Goal: Task Accomplishment & Management: Complete application form

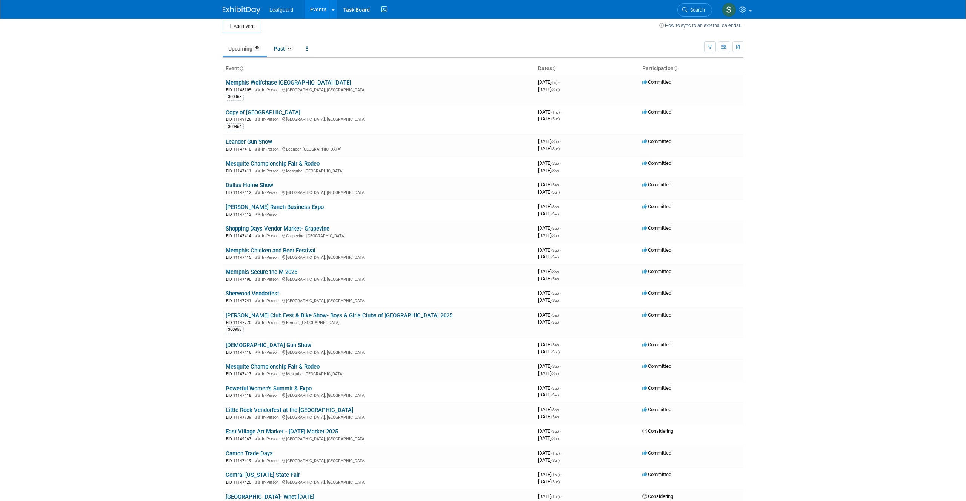
scroll to position [9, 0]
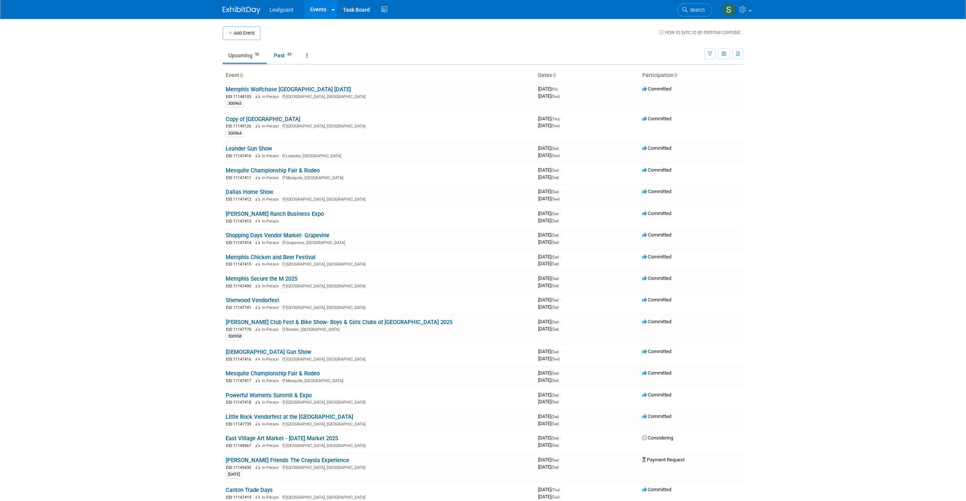
click at [255, 34] on button "Add Event" at bounding box center [242, 33] width 38 height 14
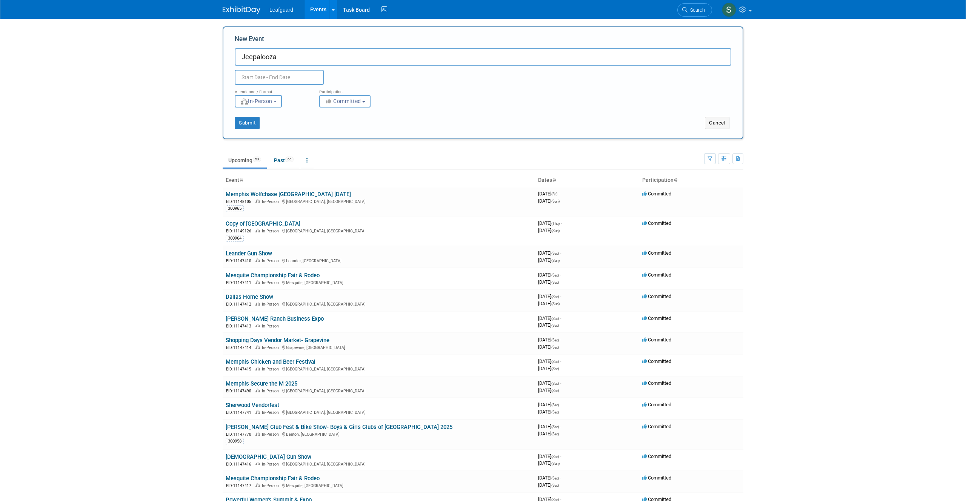
type input "Jeepalooza"
click at [272, 77] on input "text" at bounding box center [279, 77] width 89 height 15
click at [284, 94] on select "January February March April May June July August September October November De…" at bounding box center [281, 92] width 43 height 9
select select "9"
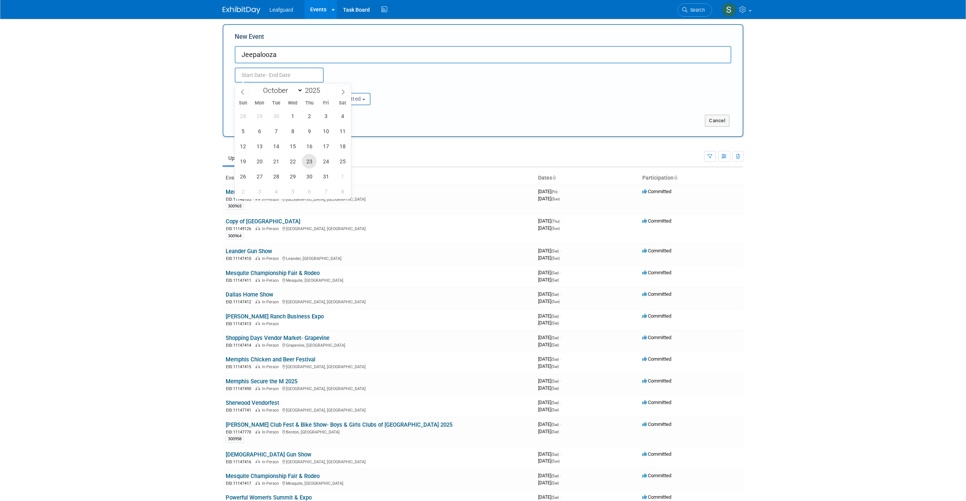
click at [312, 164] on span "23" at bounding box center [309, 161] width 15 height 15
type input "Oct 23, 2025 to Oct 23, 2025"
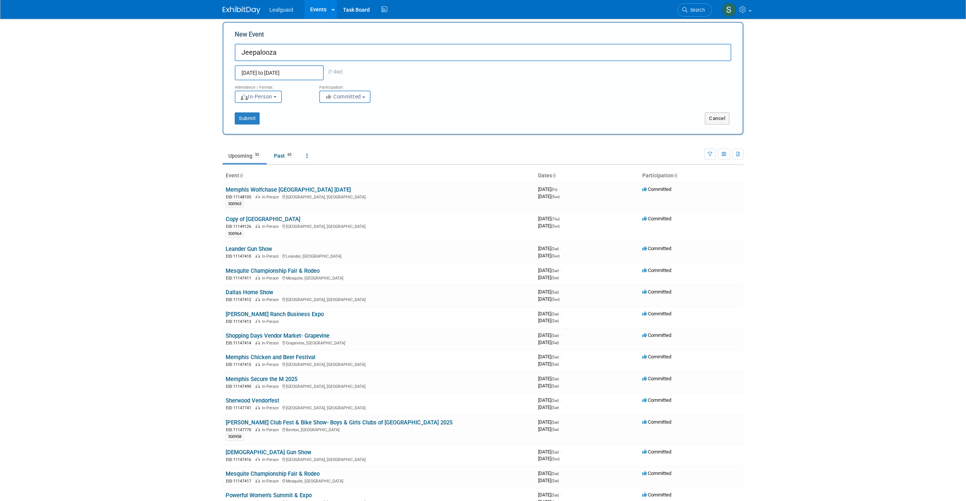
click at [406, 66] on div "Oct 23, 2025 to Oct 23, 2025 (1 day) Duplicate Event Warning" at bounding box center [483, 70] width 508 height 19
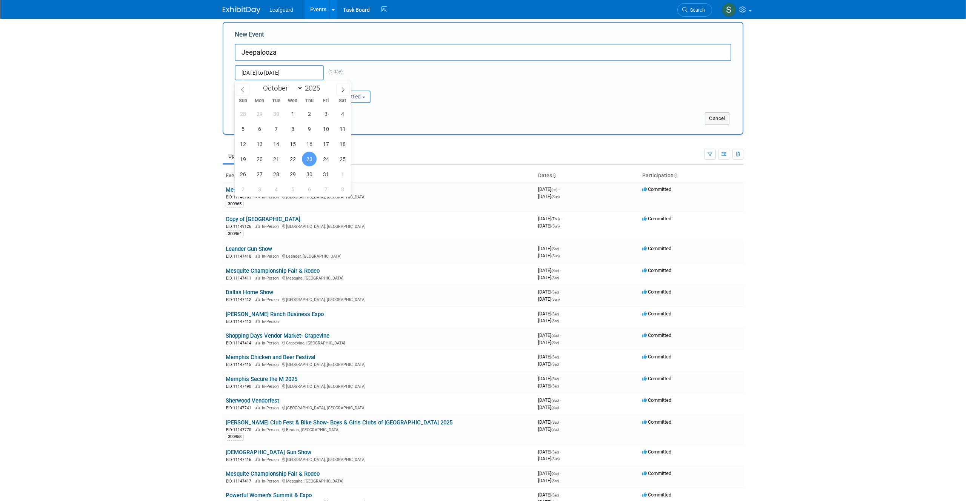
click at [299, 73] on input "Oct 23, 2025 to Oct 23, 2025" at bounding box center [279, 72] width 89 height 15
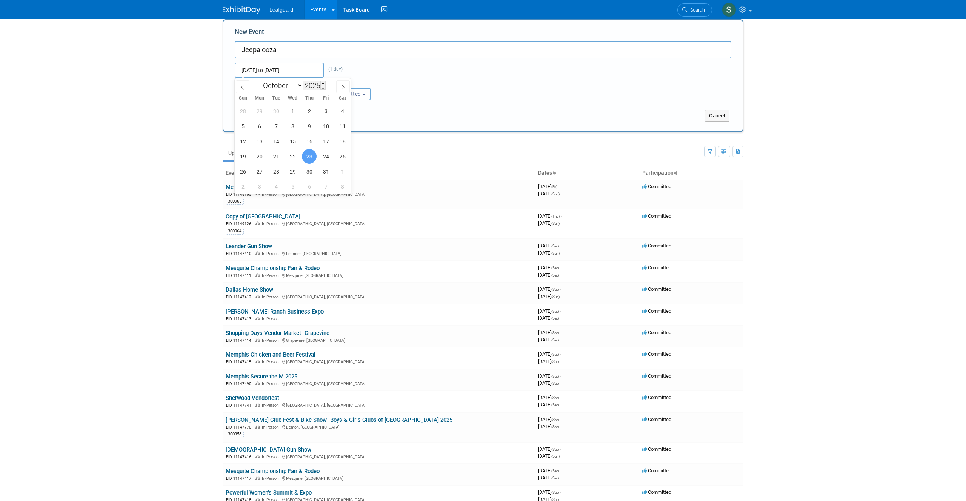
scroll to position [8, 0]
click at [245, 174] on span "26" at bounding box center [242, 170] width 15 height 15
type input "[DATE] to [DATE]"
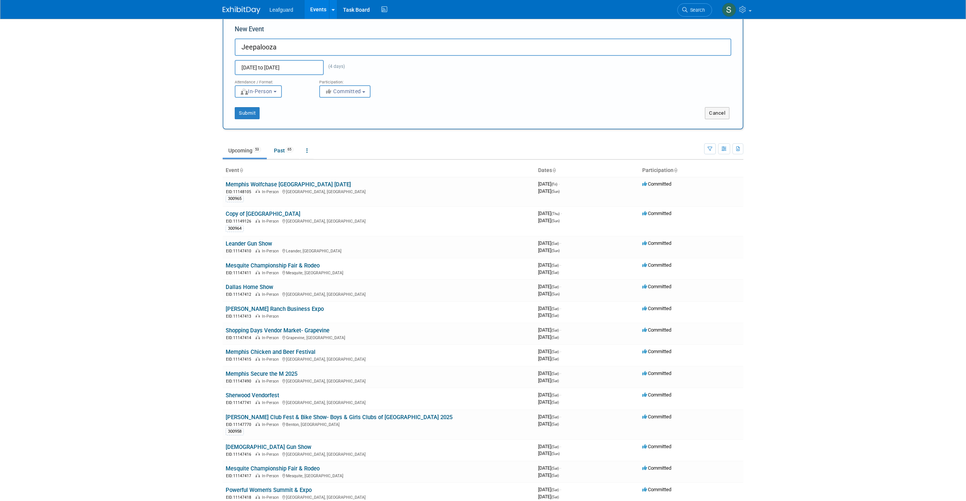
scroll to position [11, 0]
click at [357, 88] on span "Committed" at bounding box center [342, 91] width 37 height 6
click at [367, 126] on label "Payment Request" at bounding box center [354, 126] width 63 height 10
click at [326, 126] on input "Payment Request" at bounding box center [323, 126] width 5 height 5
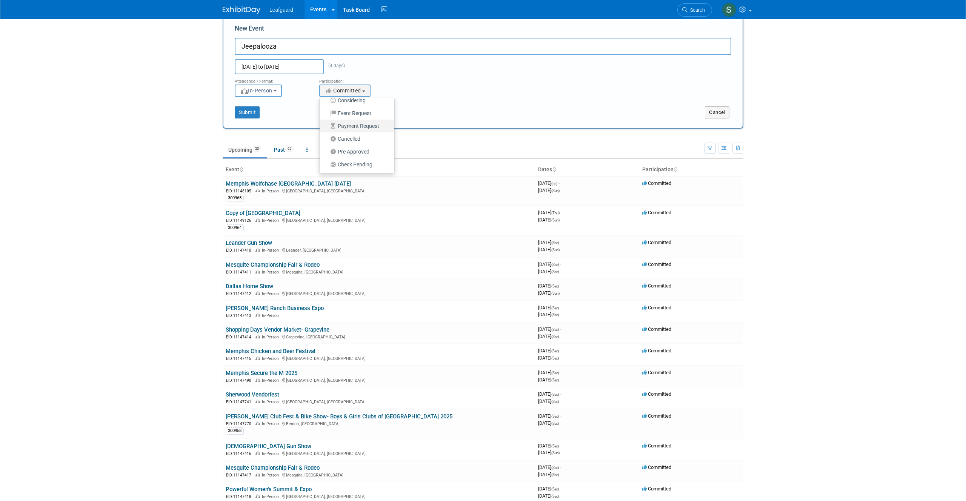
select select "102"
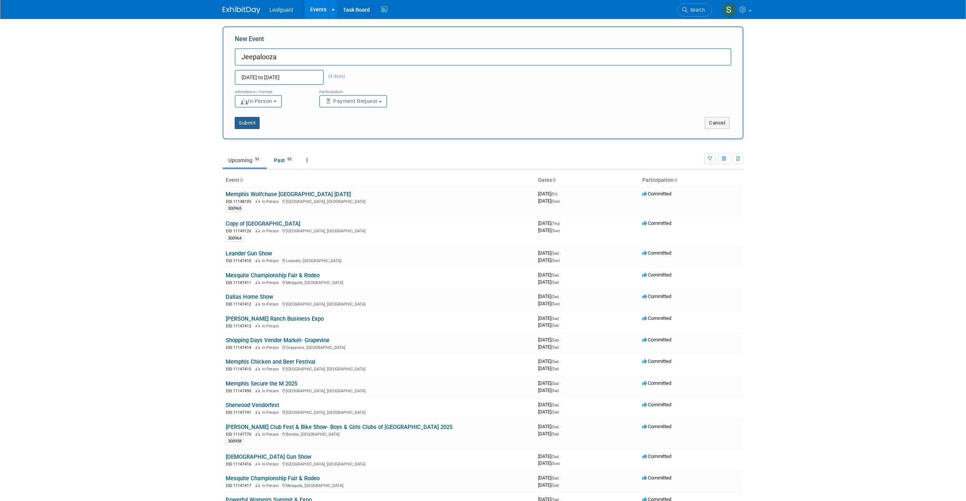
click at [246, 120] on button "Submit" at bounding box center [247, 123] width 25 height 12
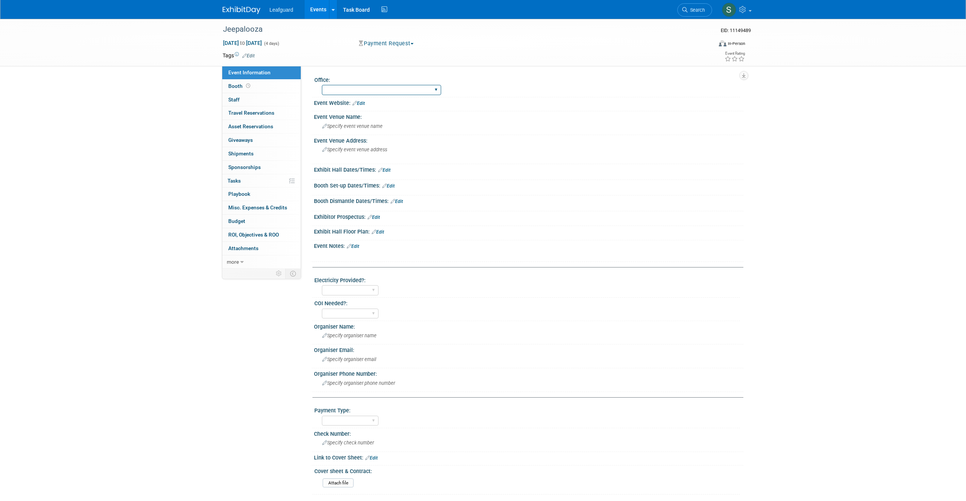
click at [382, 92] on select "[GEOGRAPHIC_DATA] [US_STATE] [GEOGRAPHIC_DATA] [GEOGRAPHIC_DATA] [GEOGRAPHIC_DA…" at bounding box center [381, 90] width 119 height 10
select select "Mobile"
click at [364, 102] on link "Edit" at bounding box center [358, 103] width 12 height 5
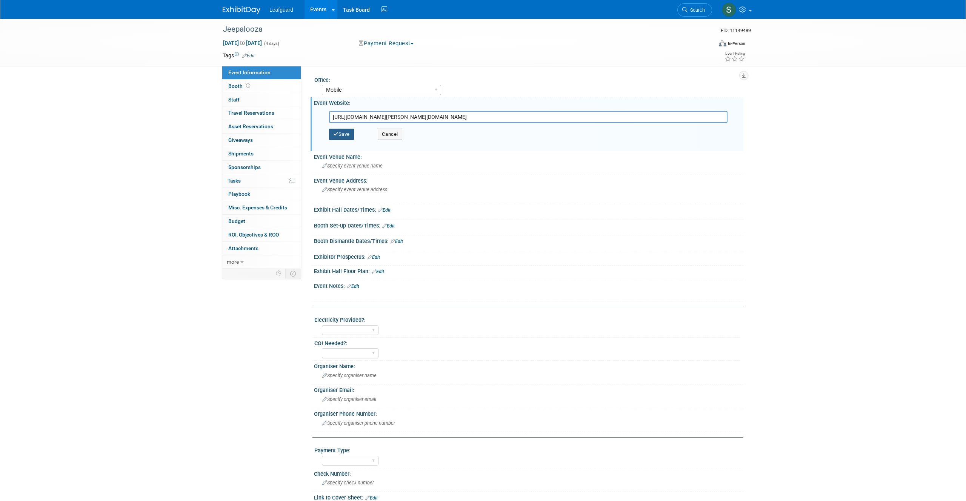
type input "[URL][DOMAIN_NAME][PERSON_NAME][DOMAIN_NAME]"
click at [346, 134] on button "Save" at bounding box center [341, 134] width 25 height 11
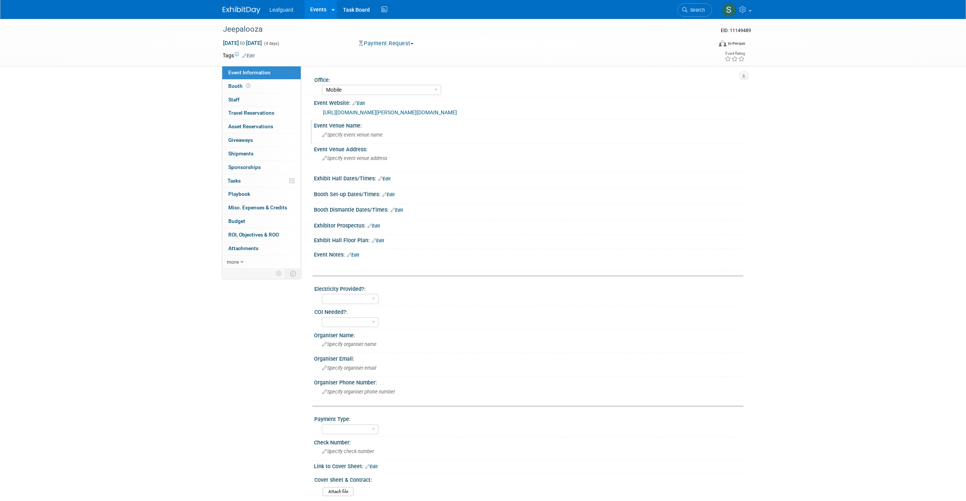
click at [324, 134] on icon at bounding box center [324, 135] width 5 height 5
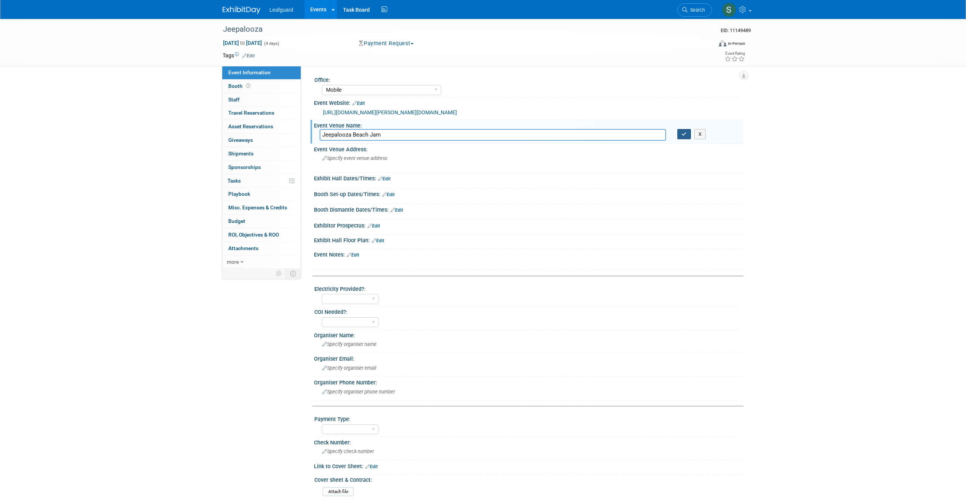
type input "Jeepalooza Beach Jam"
click at [680, 137] on button "button" at bounding box center [684, 134] width 14 height 11
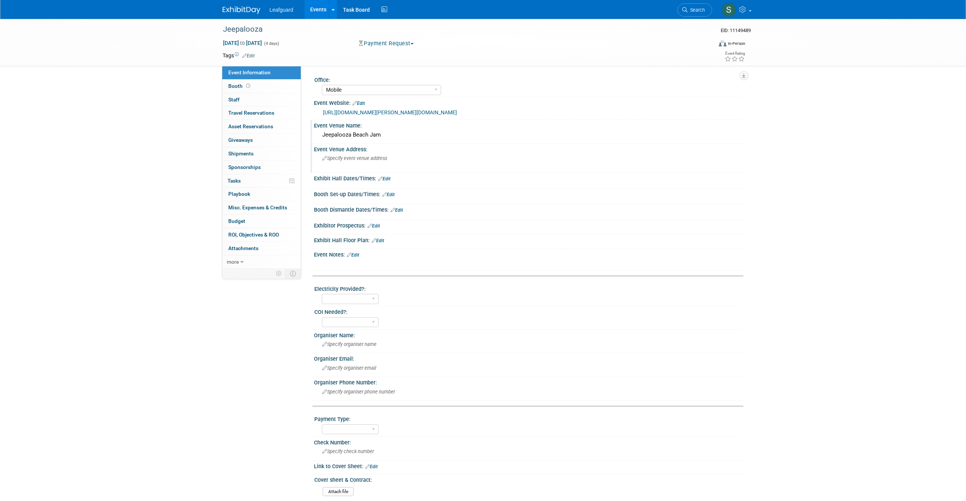
click at [326, 158] on icon at bounding box center [324, 158] width 5 height 5
type textarea "[GEOGRAPHIC_DATA]/ [STREET_ADDRESS]"
click at [479, 158] on button "button" at bounding box center [476, 157] width 14 height 11
click at [381, 179] on icon at bounding box center [380, 178] width 5 height 5
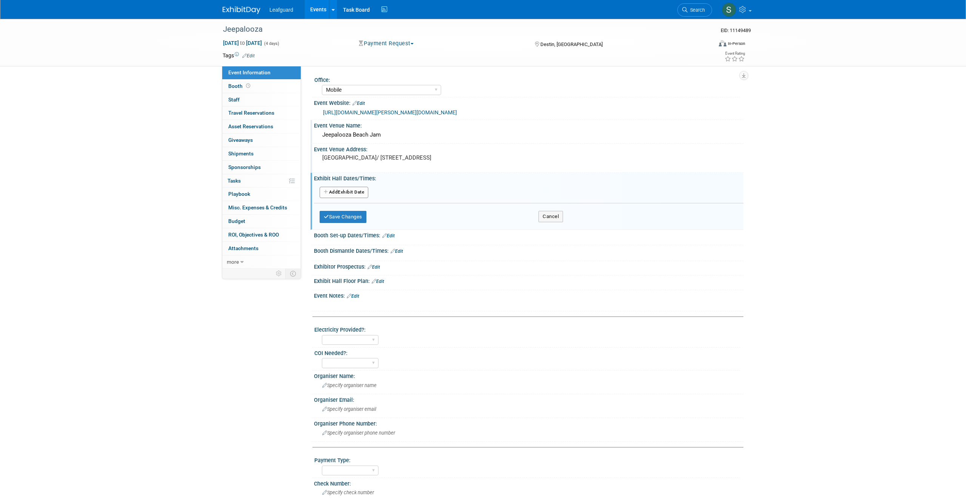
click at [346, 194] on button "Add Another Exhibit Date" at bounding box center [344, 192] width 49 height 11
select select "9"
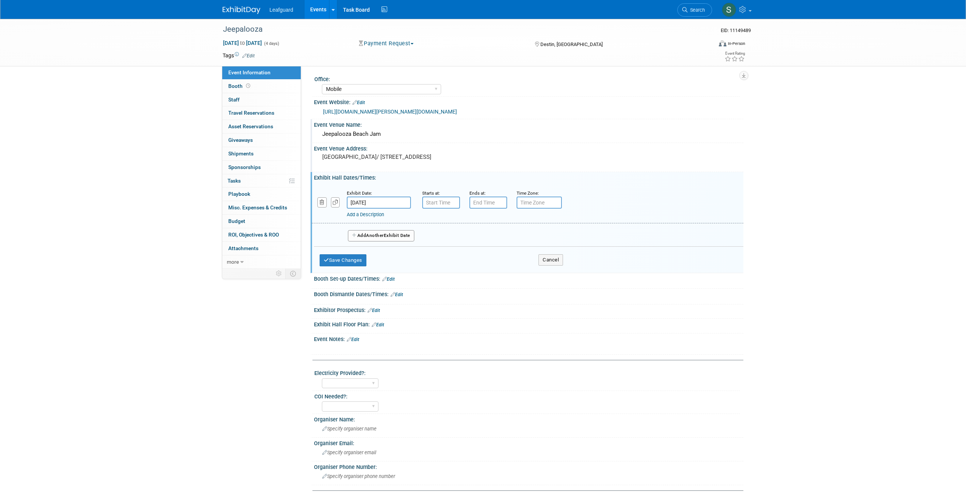
click at [392, 205] on input "[DATE]" at bounding box center [379, 203] width 64 height 12
click at [423, 285] on span "23" at bounding box center [421, 286] width 15 height 15
click at [446, 206] on input "7:00 AM" at bounding box center [441, 203] width 38 height 12
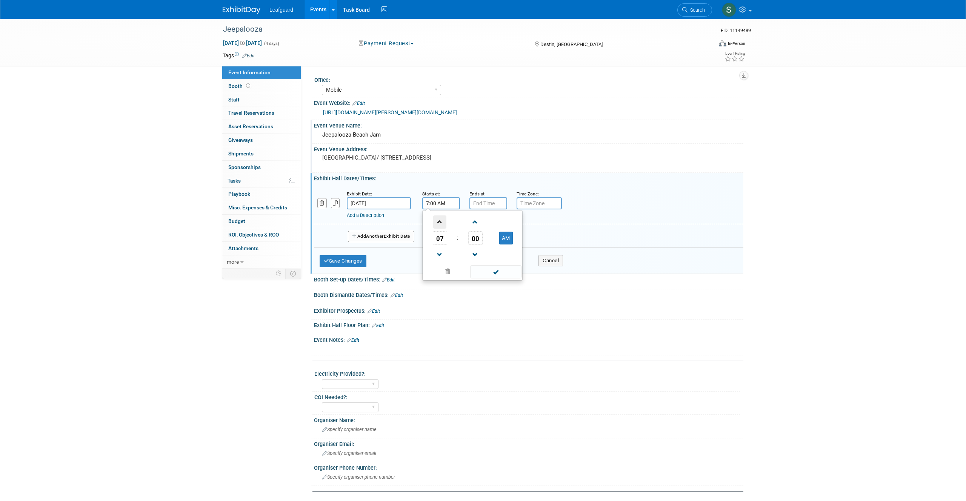
click at [443, 220] on span at bounding box center [439, 221] width 13 height 13
type input "8:00 AM"
click at [497, 270] on span at bounding box center [495, 271] width 51 height 13
type input "7:00 PM"
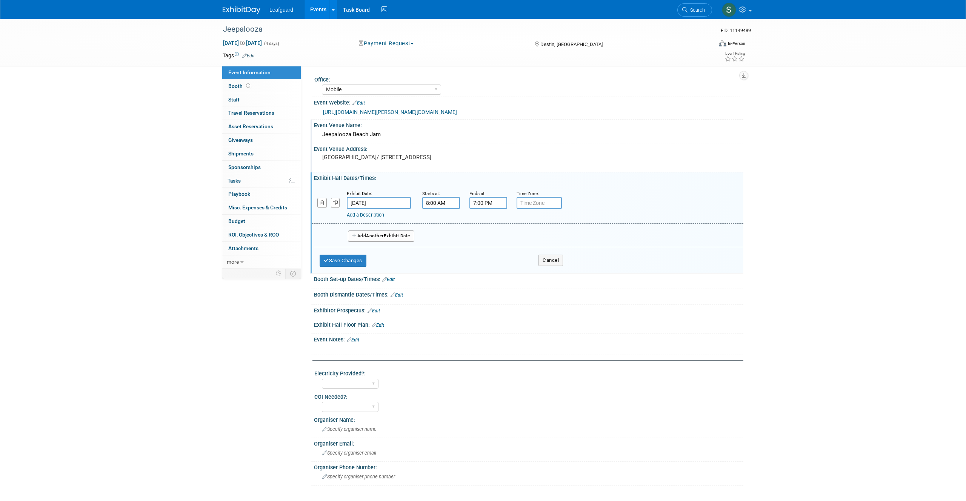
click at [490, 201] on input "7:00 PM" at bounding box center [488, 203] width 38 height 12
click at [546, 271] on span at bounding box center [542, 269] width 51 height 13
click at [539, 202] on input "text" at bounding box center [538, 201] width 45 height 12
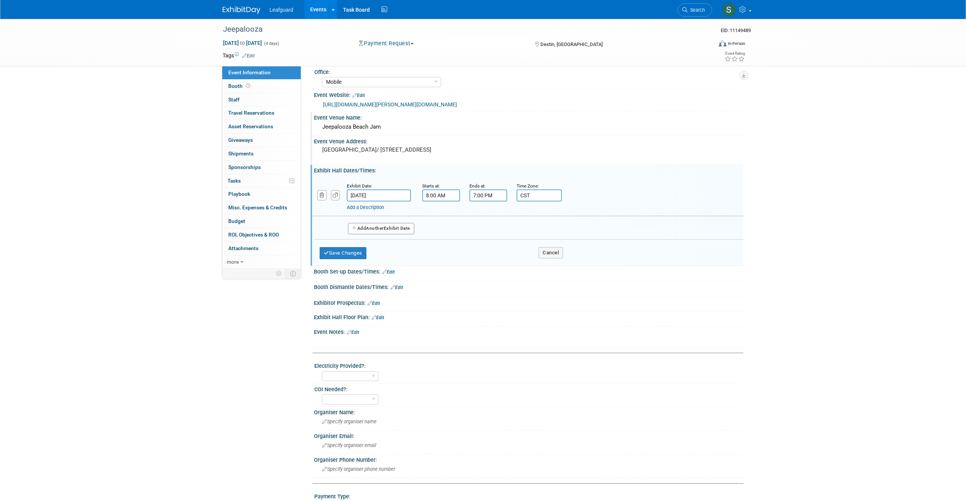
type input "CST"
click at [373, 231] on button "Add Another Exhibit Date" at bounding box center [381, 228] width 66 height 11
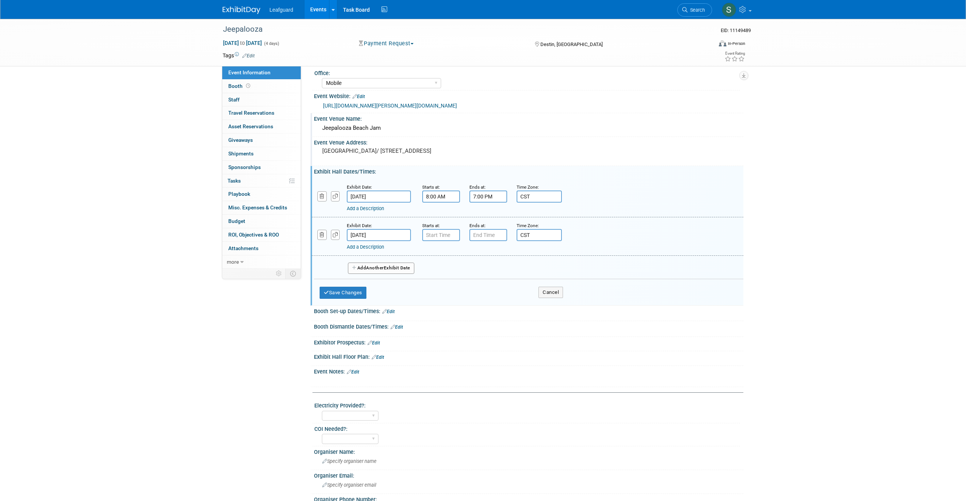
scroll to position [0, 0]
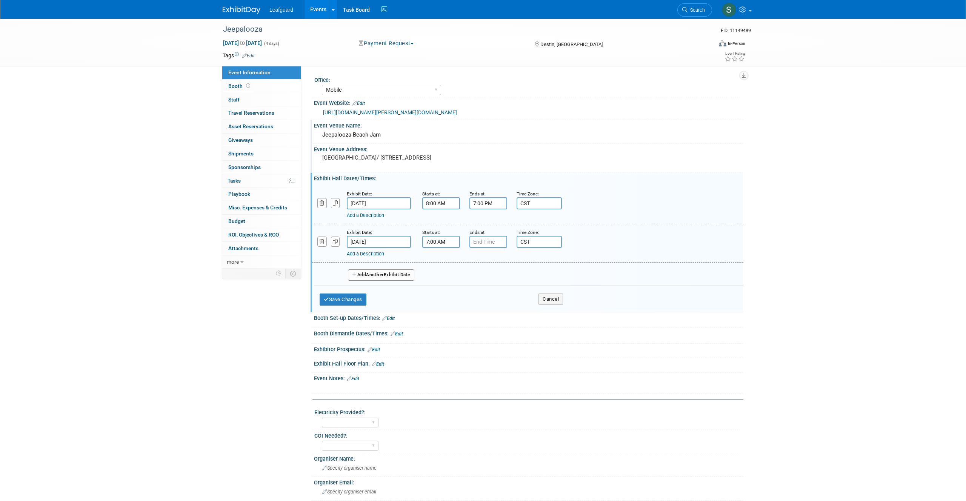
click at [444, 245] on input "7:00 AM" at bounding box center [441, 242] width 38 height 12
click at [438, 260] on span at bounding box center [439, 260] width 13 height 13
type input "9:00 AM"
click at [498, 308] on span at bounding box center [495, 310] width 51 height 13
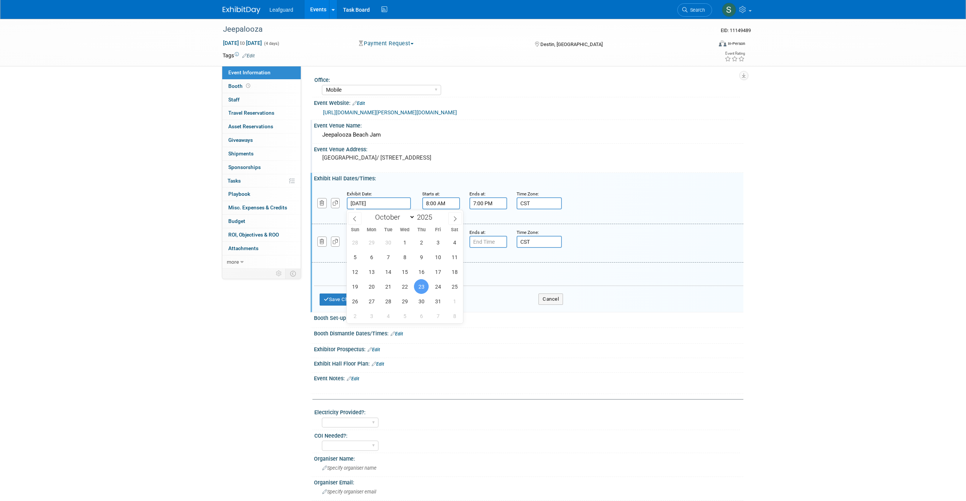
click at [392, 207] on input "[DATE]" at bounding box center [379, 203] width 64 height 12
click at [549, 270] on div "Add Another Exhibit Date" at bounding box center [528, 273] width 429 height 20
click at [484, 235] on div "Ends at:" at bounding box center [487, 232] width 36 height 8
click at [484, 244] on input "7:00 PM" at bounding box center [488, 242] width 38 height 12
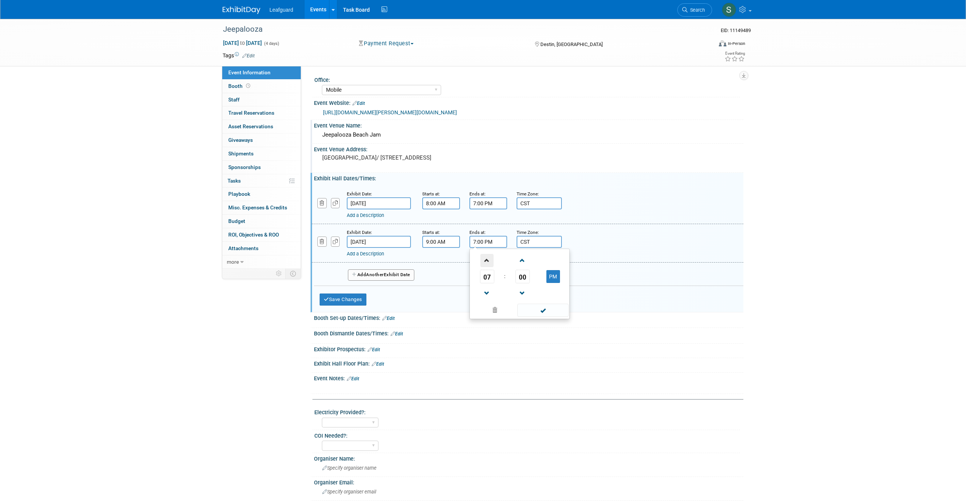
click at [489, 261] on span at bounding box center [486, 260] width 13 height 13
click at [492, 296] on span at bounding box center [486, 293] width 13 height 13
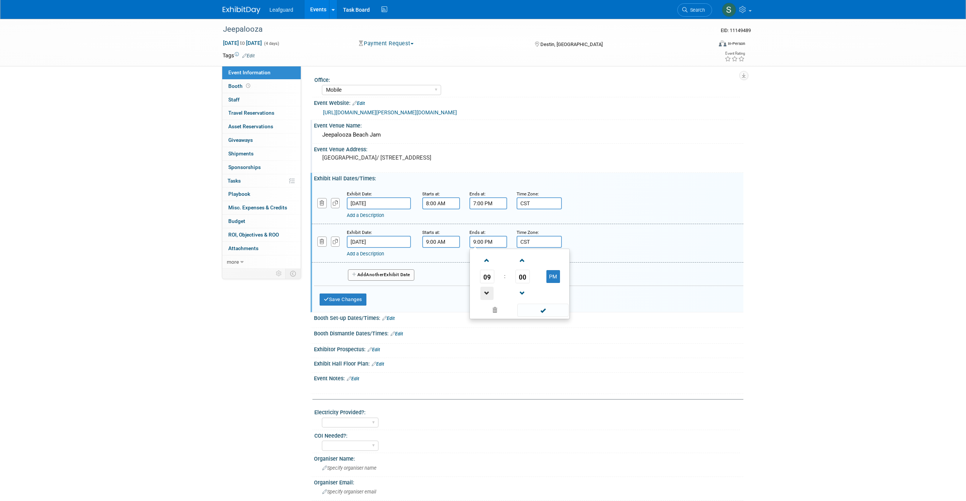
type input "8:00 PM"
click at [384, 277] on span "Another" at bounding box center [375, 274] width 18 height 5
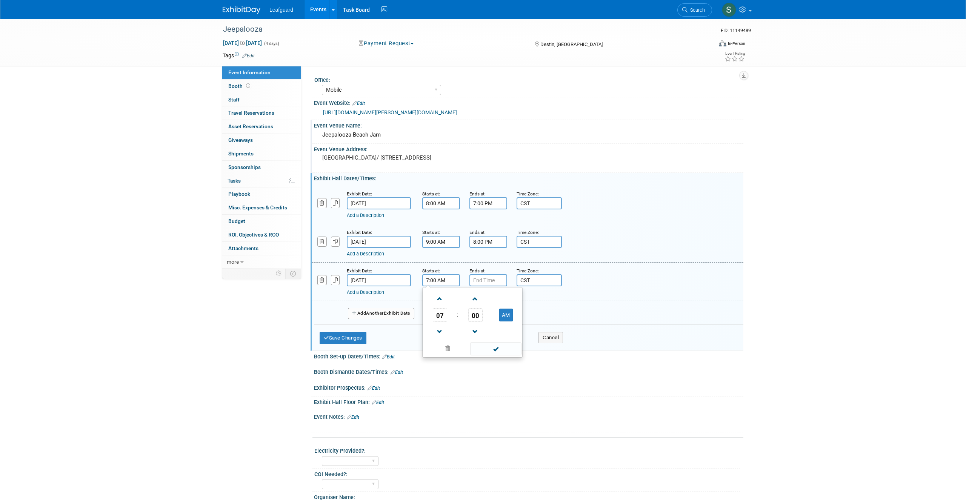
click at [455, 281] on input "7:00 AM" at bounding box center [441, 280] width 38 height 12
click at [440, 301] on span at bounding box center [439, 298] width 13 height 13
type input "9:00 AM"
click at [508, 349] on span at bounding box center [495, 348] width 51 height 13
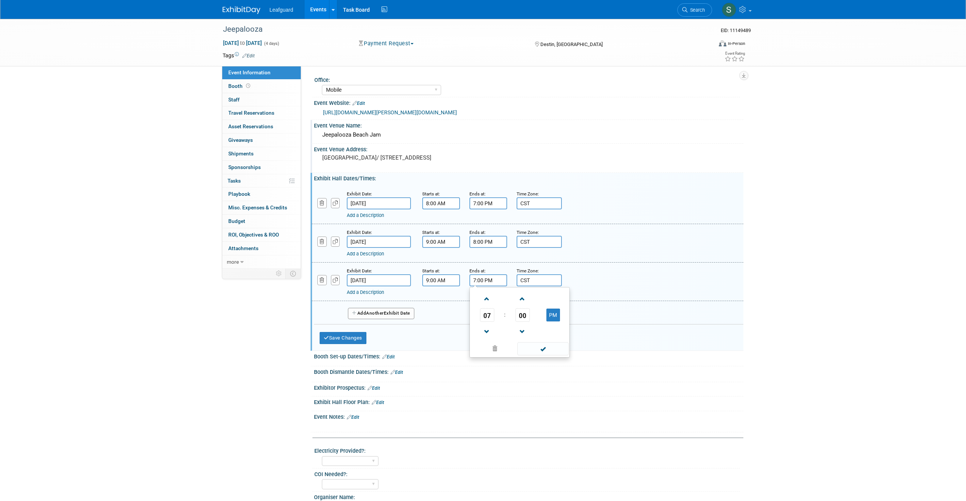
click at [486, 282] on input "7:00 PM" at bounding box center [488, 280] width 38 height 12
click at [492, 301] on span at bounding box center [486, 298] width 13 height 13
type input "8:00 PM"
click at [545, 348] on span at bounding box center [542, 348] width 51 height 13
click at [383, 312] on span "Another" at bounding box center [375, 312] width 18 height 5
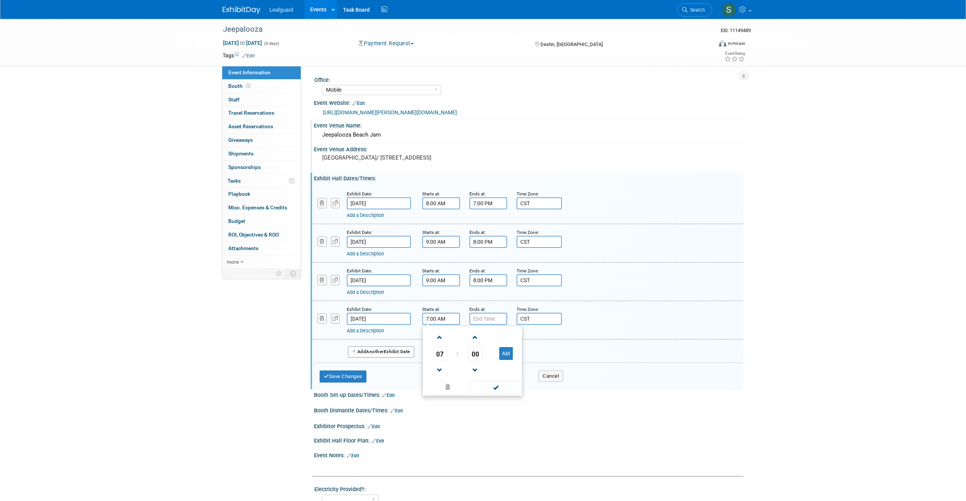
click at [436, 317] on input "7:00 AM" at bounding box center [441, 319] width 38 height 12
click at [443, 338] on span at bounding box center [439, 337] width 13 height 13
type input "8:00 AM"
drag, startPoint x: 493, startPoint y: 384, endPoint x: 488, endPoint y: 350, distance: 34.0
click at [493, 383] on span at bounding box center [495, 387] width 51 height 13
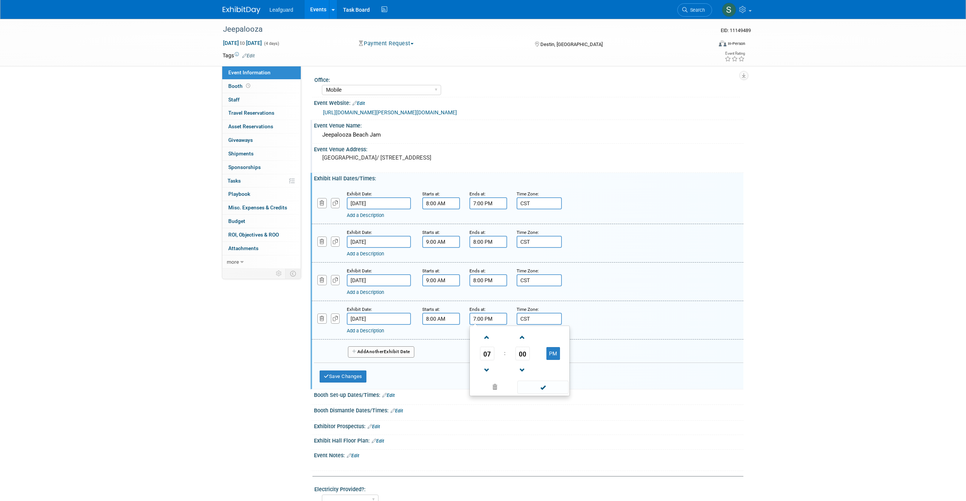
click at [492, 318] on input "7:00 PM" at bounding box center [488, 319] width 38 height 12
click at [483, 333] on span at bounding box center [486, 337] width 13 height 13
click at [483, 334] on span at bounding box center [486, 337] width 13 height 13
click at [484, 335] on span at bounding box center [486, 337] width 13 height 13
click at [547, 389] on span at bounding box center [542, 387] width 51 height 13
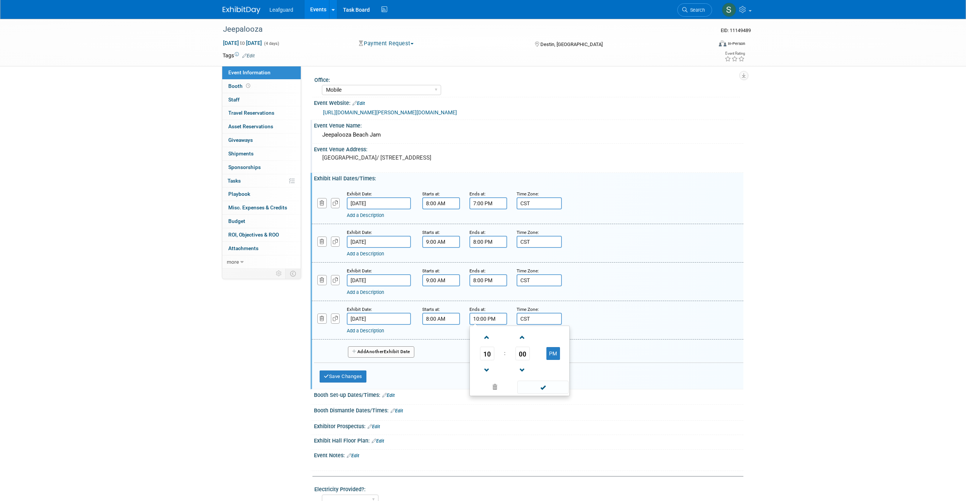
click at [495, 315] on input "10:00 PM" at bounding box center [488, 319] width 38 height 12
click at [553, 349] on button "PM" at bounding box center [553, 353] width 14 height 13
type input "10:00 AM"
click at [558, 392] on span at bounding box center [542, 387] width 51 height 13
click at [341, 379] on button "Save Changes" at bounding box center [343, 376] width 47 height 12
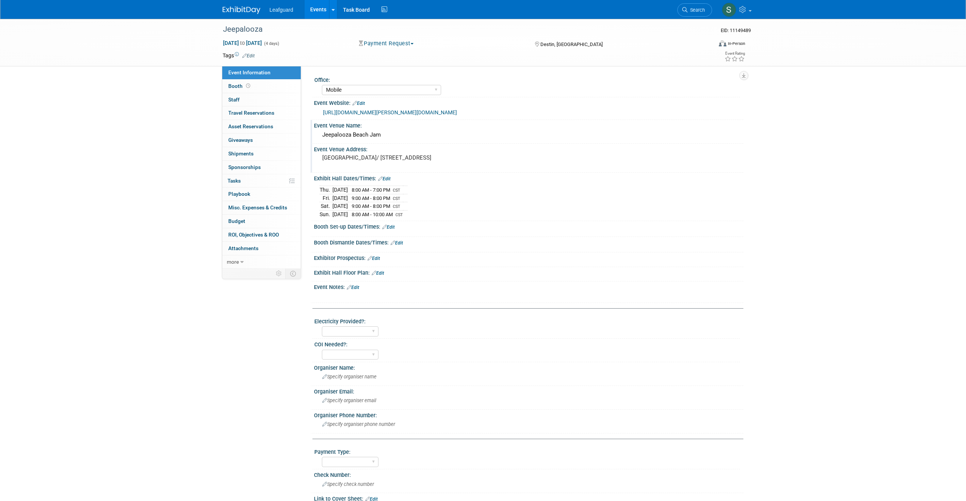
click at [394, 227] on link "Edit" at bounding box center [388, 226] width 12 height 5
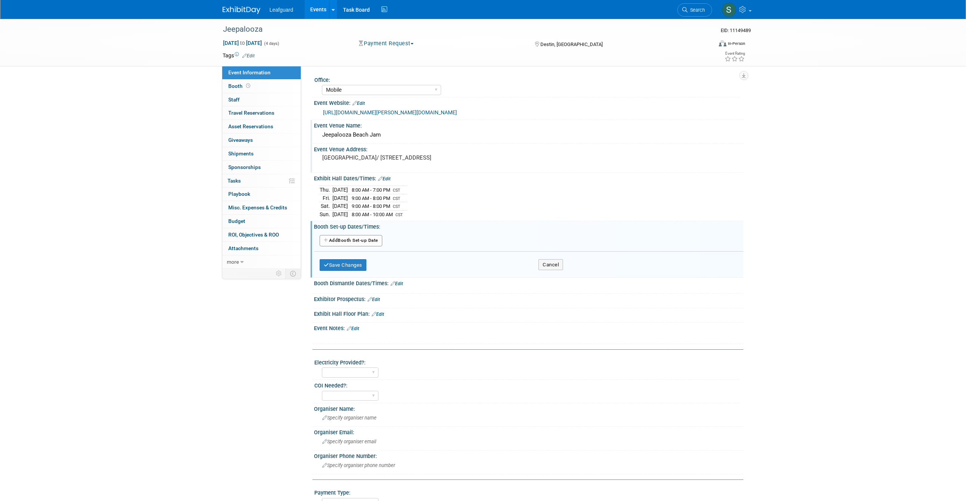
click at [372, 238] on button "Add Another Booth Set-up Date" at bounding box center [351, 240] width 63 height 11
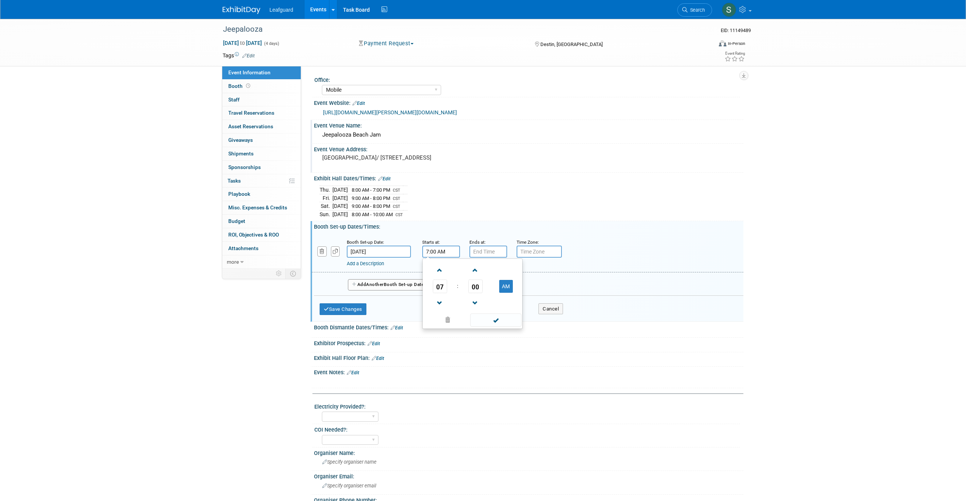
click at [439, 250] on input "7:00 AM" at bounding box center [441, 252] width 38 height 12
click at [441, 270] on span at bounding box center [439, 270] width 13 height 13
type input "8:00 AM"
click at [484, 320] on span at bounding box center [495, 319] width 51 height 13
type input "7:00 PM"
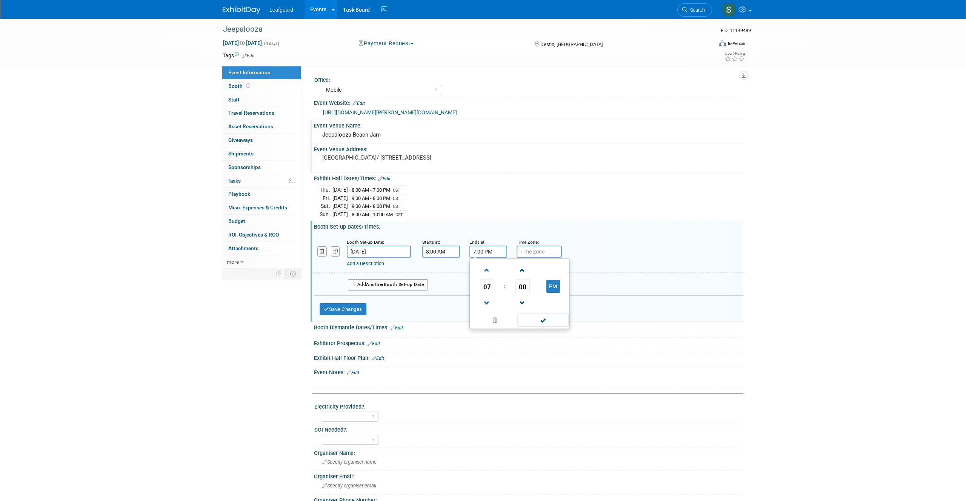
click at [496, 255] on input "7:00 PM" at bounding box center [488, 252] width 38 height 12
click at [535, 318] on span at bounding box center [542, 319] width 51 height 13
click at [535, 254] on input "text" at bounding box center [538, 252] width 45 height 12
type input "cst"
click at [346, 306] on button "Save Changes" at bounding box center [343, 309] width 47 height 12
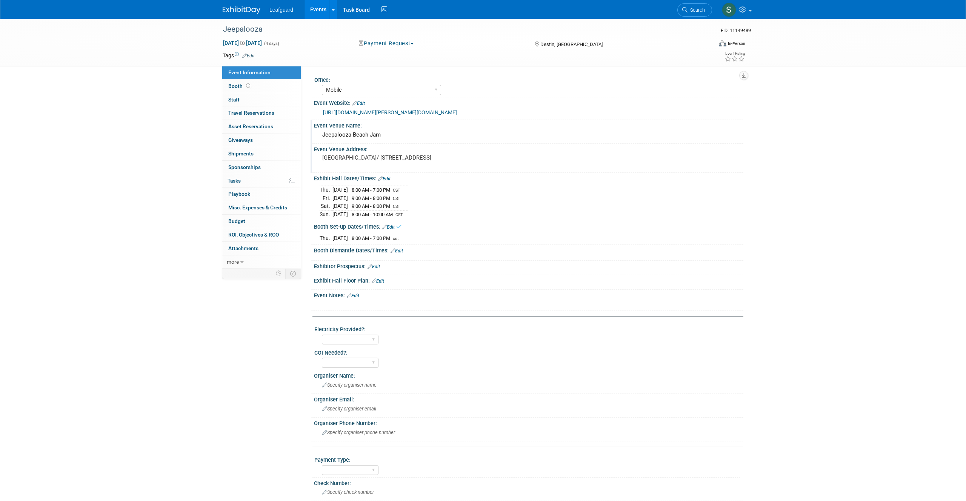
click at [396, 252] on link "Edit" at bounding box center [396, 250] width 12 height 5
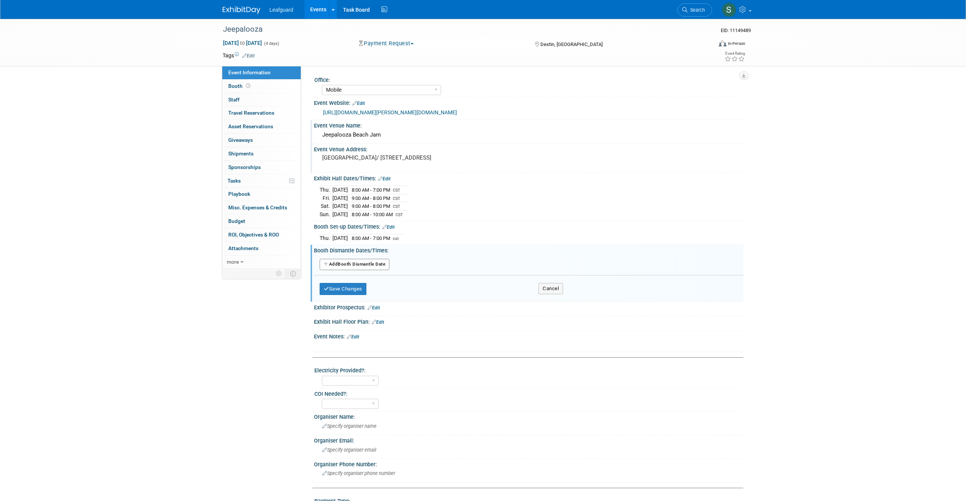
click at [357, 264] on button "Add Another Booth Dismantle Date" at bounding box center [355, 264] width 70 height 11
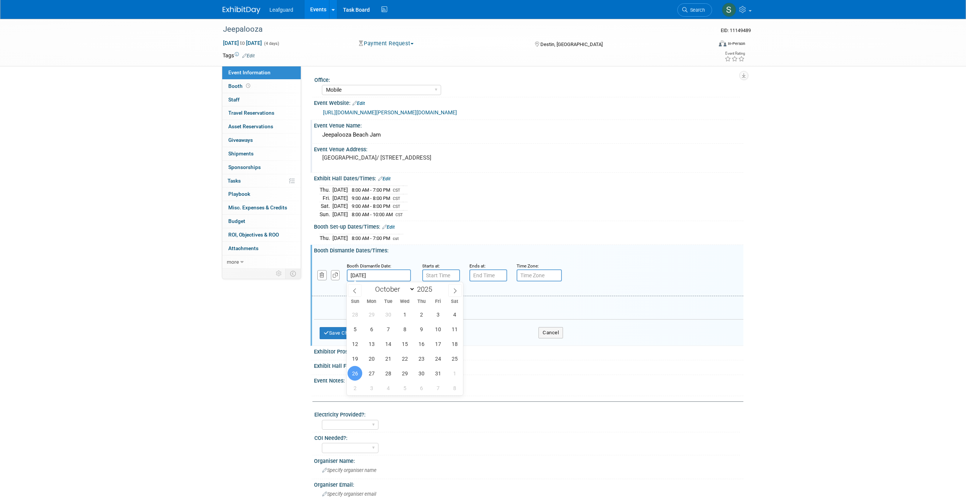
click at [385, 276] on input "[DATE]" at bounding box center [379, 275] width 64 height 12
click at [443, 273] on input "7:00 AM" at bounding box center [441, 275] width 38 height 12
click at [441, 295] on span at bounding box center [439, 293] width 13 height 13
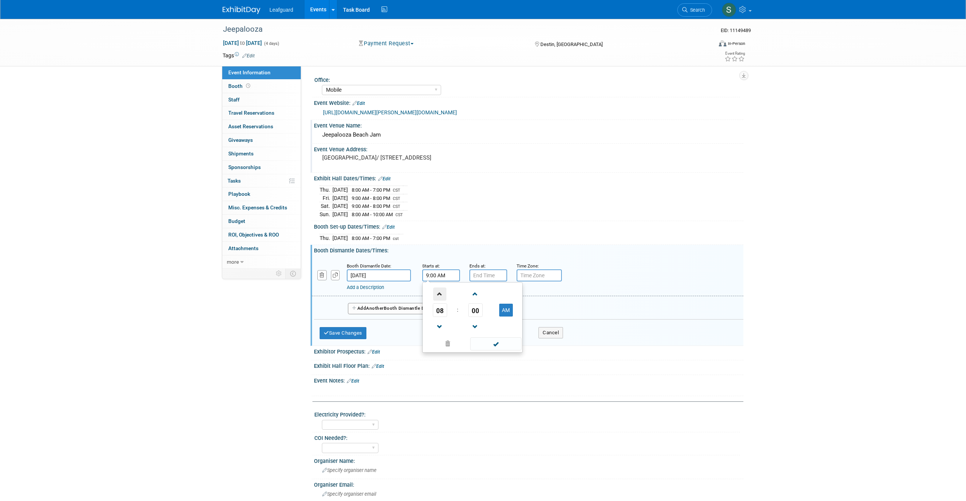
type input "10:00 AM"
drag, startPoint x: 502, startPoint y: 343, endPoint x: 502, endPoint y: 313, distance: 30.2
click at [502, 343] on span at bounding box center [495, 343] width 51 height 13
click at [491, 277] on input "7:00 PM" at bounding box center [488, 275] width 38 height 12
click at [484, 294] on span at bounding box center [486, 293] width 13 height 13
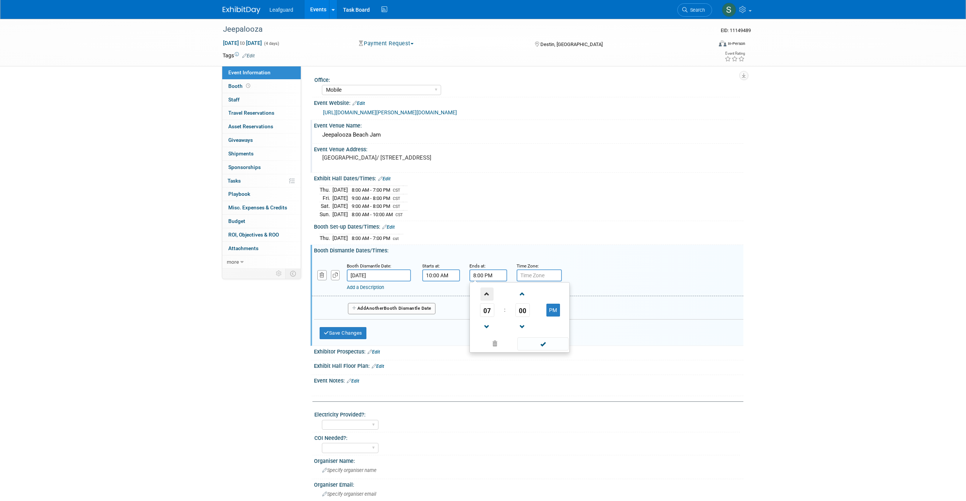
click at [484, 294] on span at bounding box center [486, 293] width 13 height 13
click at [554, 313] on button "PM" at bounding box center [553, 310] width 14 height 13
type input "11:00 AM"
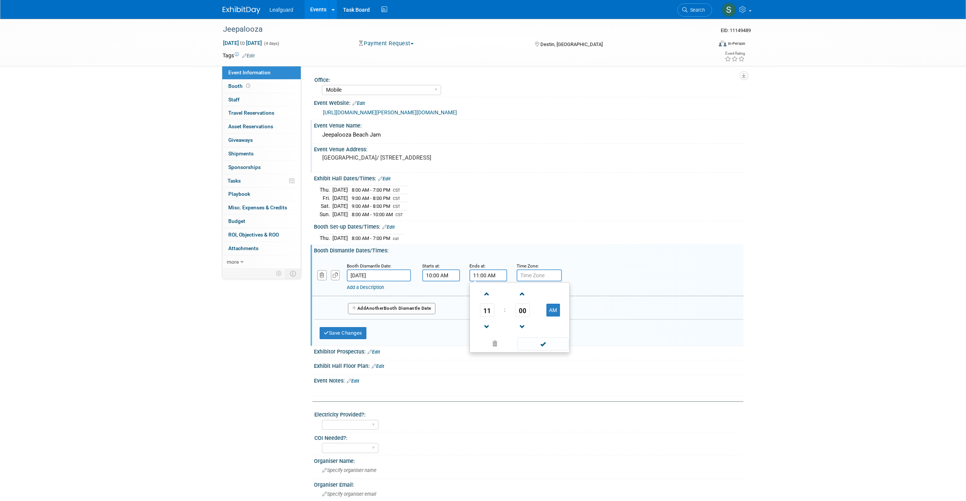
click at [549, 336] on td at bounding box center [542, 343] width 51 height 15
drag, startPoint x: 547, startPoint y: 342, endPoint x: 548, endPoint y: 308, distance: 34.0
click at [547, 342] on span at bounding box center [542, 343] width 51 height 13
click at [543, 277] on input "text" at bounding box center [538, 275] width 45 height 12
type input "cst"
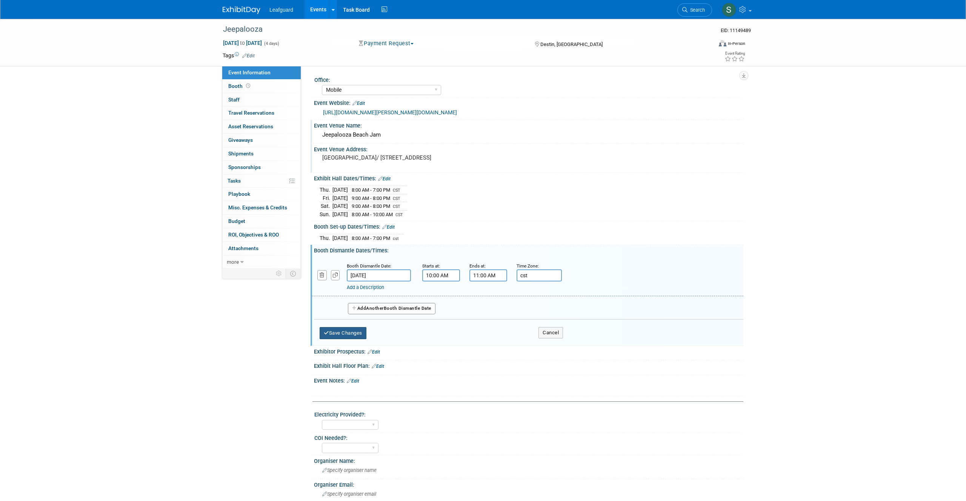
click at [337, 332] on button "Save Changes" at bounding box center [343, 333] width 47 height 12
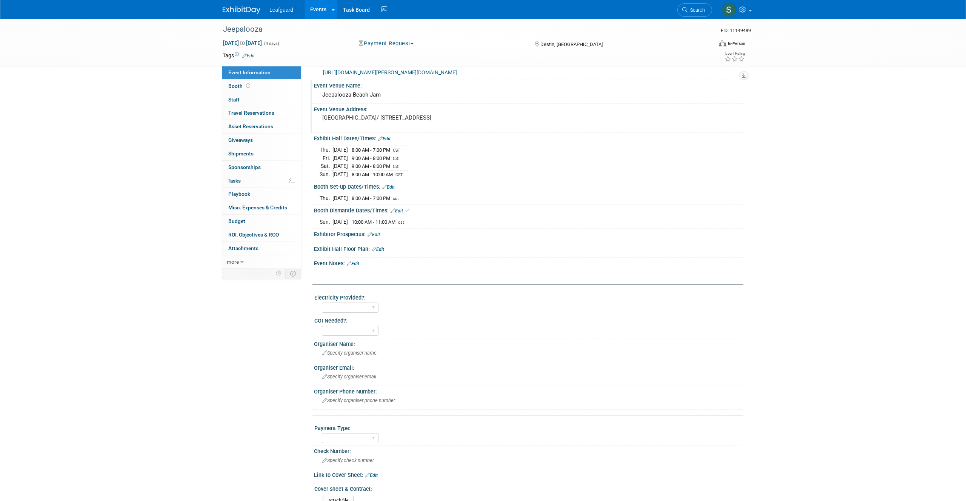
scroll to position [49, 0]
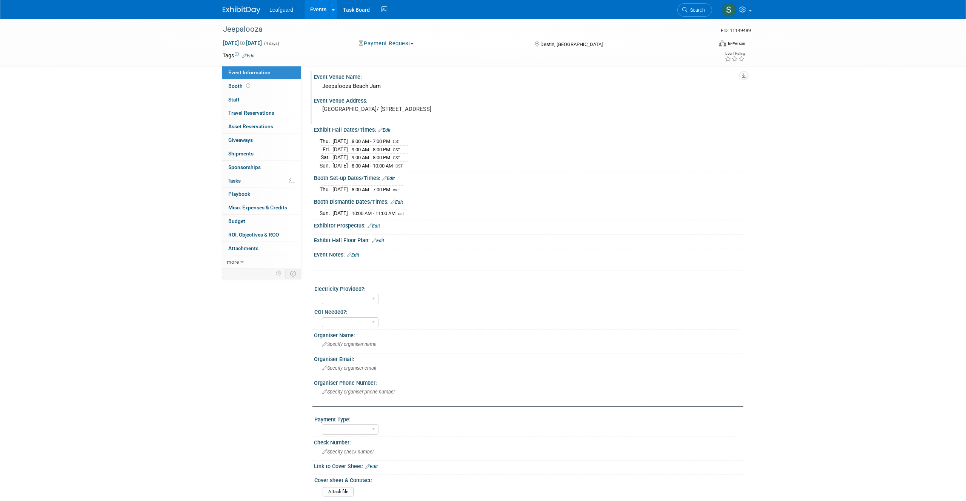
click at [357, 254] on link "Edit" at bounding box center [353, 254] width 12 height 5
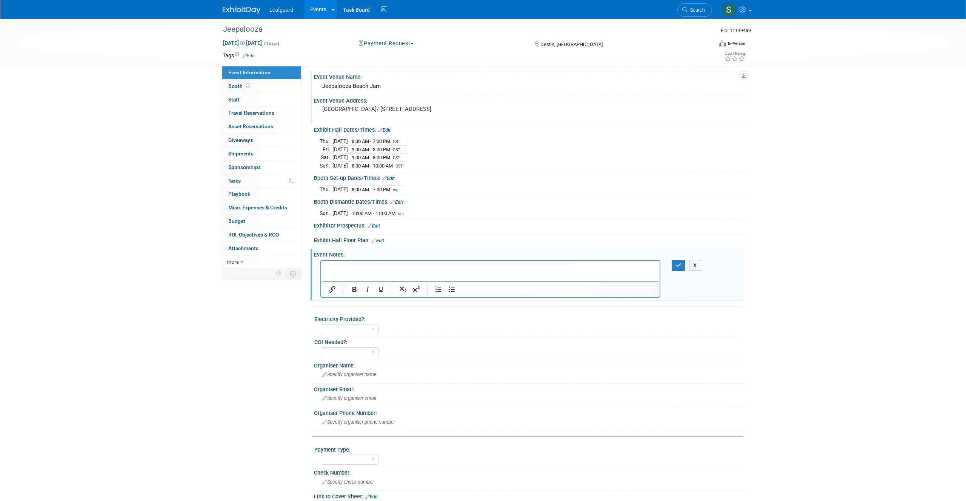
scroll to position [0, 0]
click at [529, 255] on div "Event Notes: Edit" at bounding box center [528, 253] width 429 height 9
click at [385, 270] on p "Rich Text Area. Press ALT-0 for help." at bounding box center [491, 267] width 330 height 8
click at [677, 268] on button "button" at bounding box center [678, 265] width 14 height 11
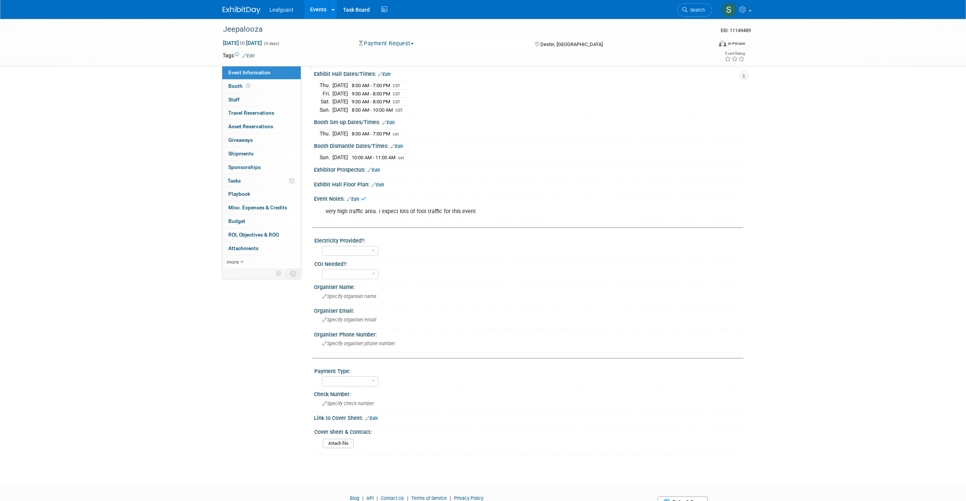
scroll to position [114, 0]
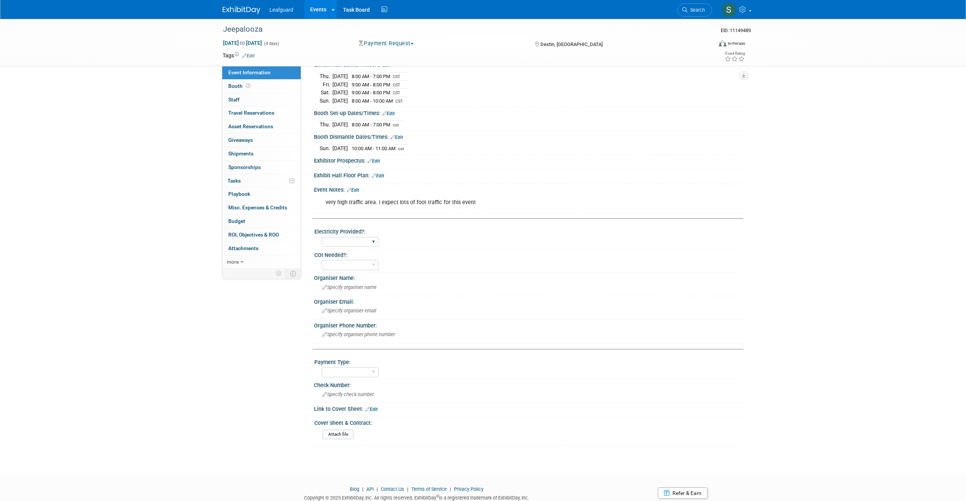
click at [366, 236] on div "Yes No" at bounding box center [350, 242] width 57 height 14
click at [364, 246] on select "Yes No" at bounding box center [350, 242] width 57 height 10
select select "Yes"
drag, startPoint x: 361, startPoint y: 257, endPoint x: 361, endPoint y: 264, distance: 6.4
click at [361, 257] on div "COI Needed?:" at bounding box center [527, 253] width 426 height 9
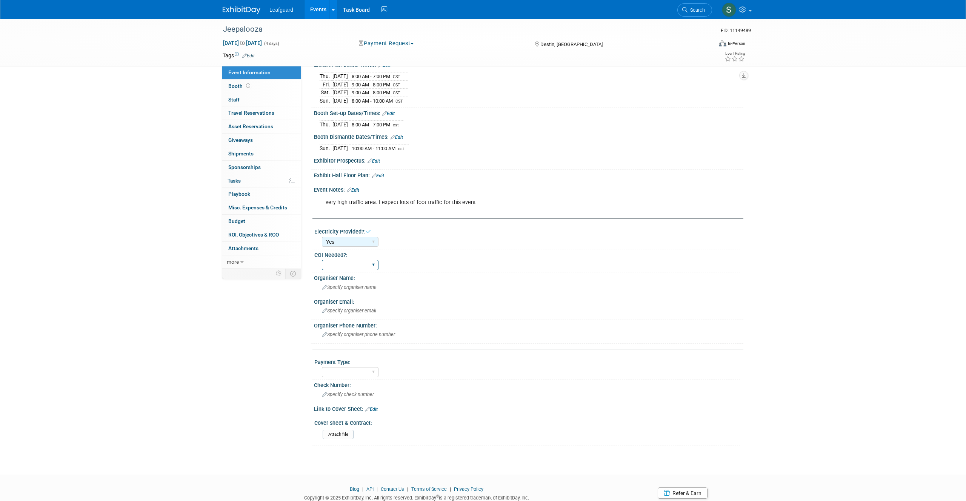
click at [361, 264] on select "Yes No" at bounding box center [350, 265] width 57 height 10
select select "Yes"
click at [323, 286] on icon at bounding box center [324, 287] width 5 height 5
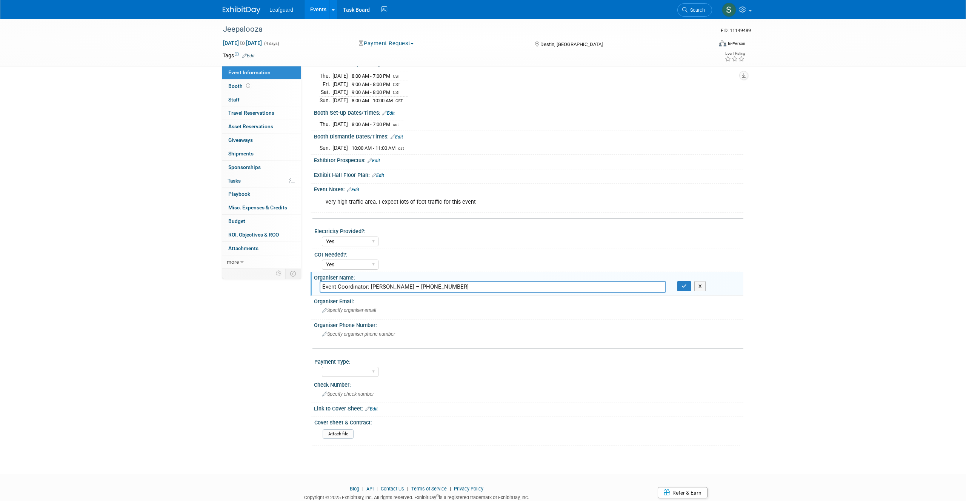
type input "Event Coordinator: [PERSON_NAME] – [PHONE_NUMBER]"
click at [324, 311] on icon at bounding box center [324, 310] width 5 height 5
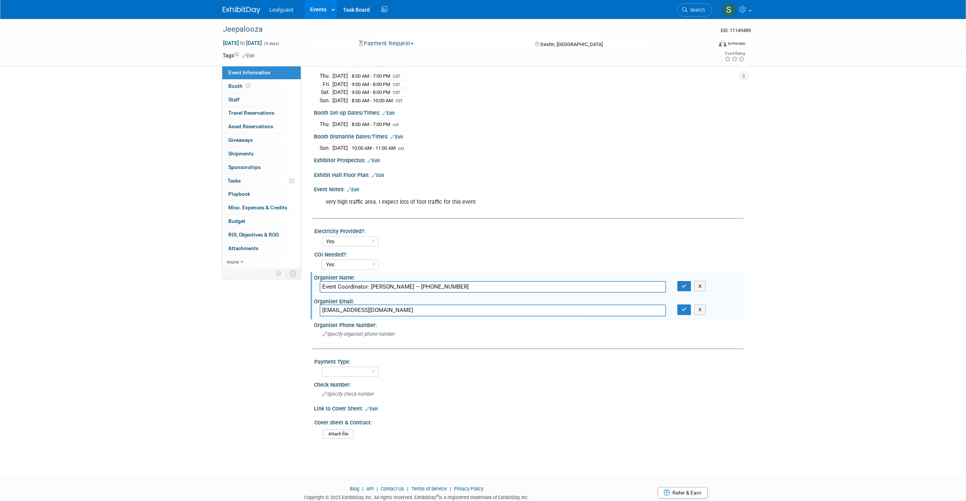
type input "[EMAIL_ADDRESS][DOMAIN_NAME]"
drag, startPoint x: 412, startPoint y: 286, endPoint x: 454, endPoint y: 285, distance: 42.3
click at [454, 285] on input "Event Coordinator: [PERSON_NAME] – [PHONE_NUMBER]" at bounding box center [493, 287] width 346 height 12
click at [325, 335] on icon at bounding box center [324, 334] width 5 height 5
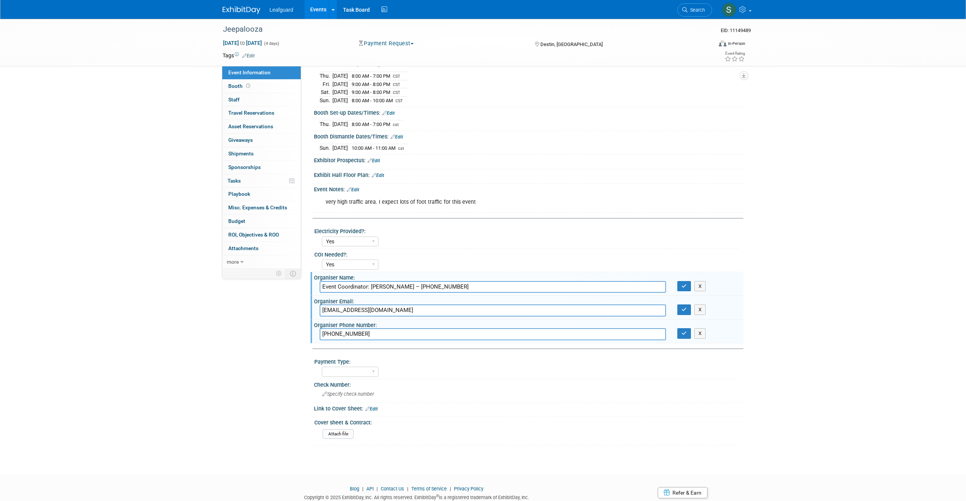
type input "[PHONE_NUMBER]"
drag, startPoint x: 411, startPoint y: 287, endPoint x: 469, endPoint y: 289, distance: 58.1
click at [470, 289] on input "Event Coordinator: [PERSON_NAME] – [PHONE_NUMBER]" at bounding box center [493, 287] width 346 height 12
drag, startPoint x: 469, startPoint y: 289, endPoint x: 479, endPoint y: 306, distance: 20.1
click at [410, 286] on input "Event Coordinator: [PERSON_NAME] – [PHONE_NUMBER]" at bounding box center [493, 287] width 346 height 12
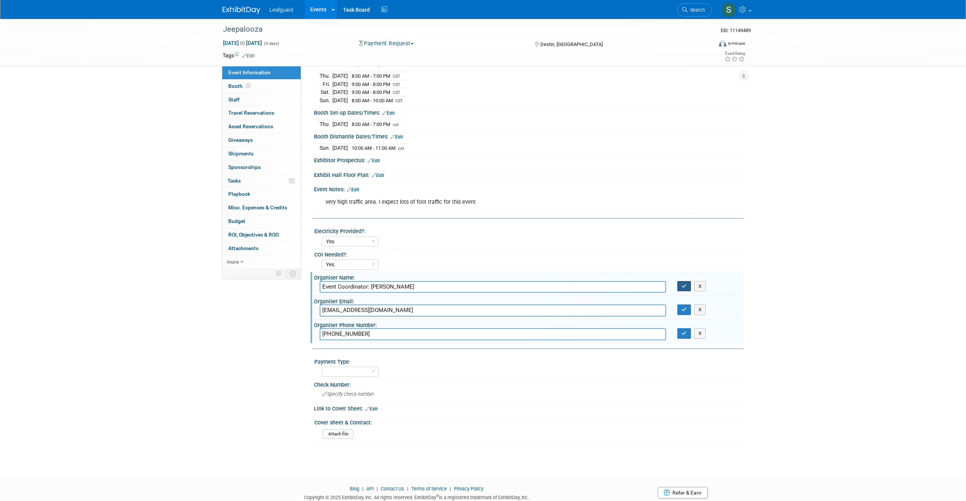
type input "Event Coordinator: [PERSON_NAME]"
click at [684, 288] on icon "button" at bounding box center [683, 286] width 5 height 5
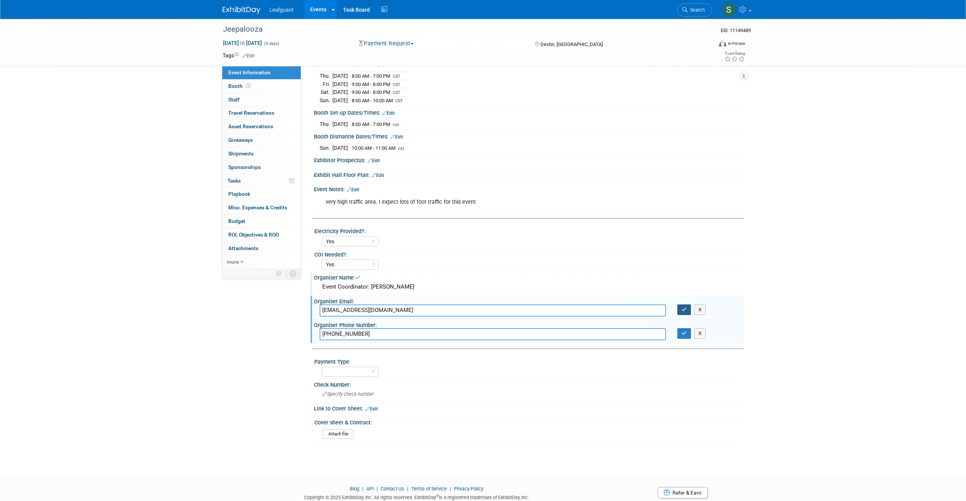
click at [682, 308] on icon "button" at bounding box center [683, 309] width 5 height 5
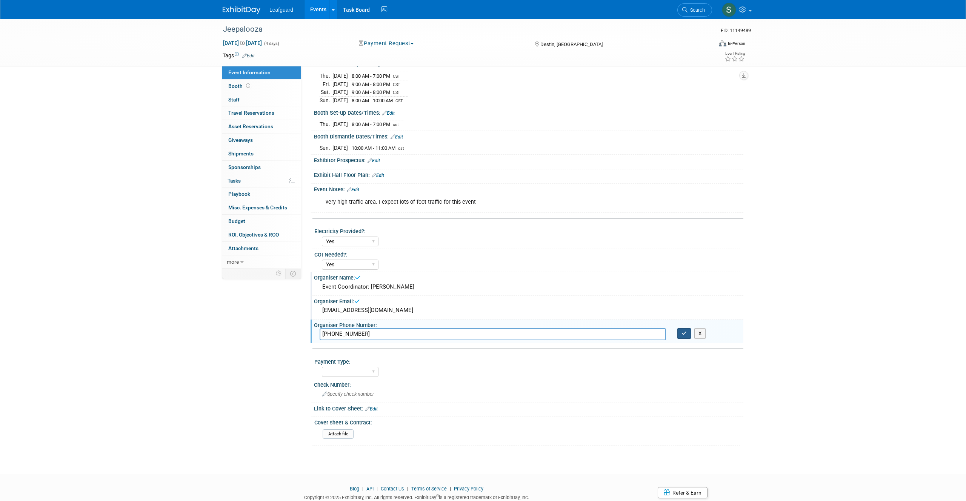
click at [682, 332] on icon "button" at bounding box center [683, 333] width 5 height 5
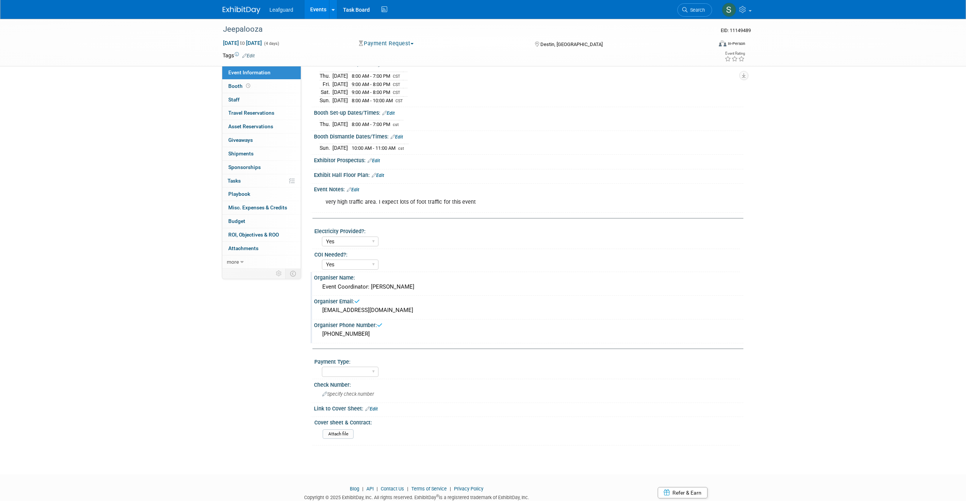
scroll to position [140, 0]
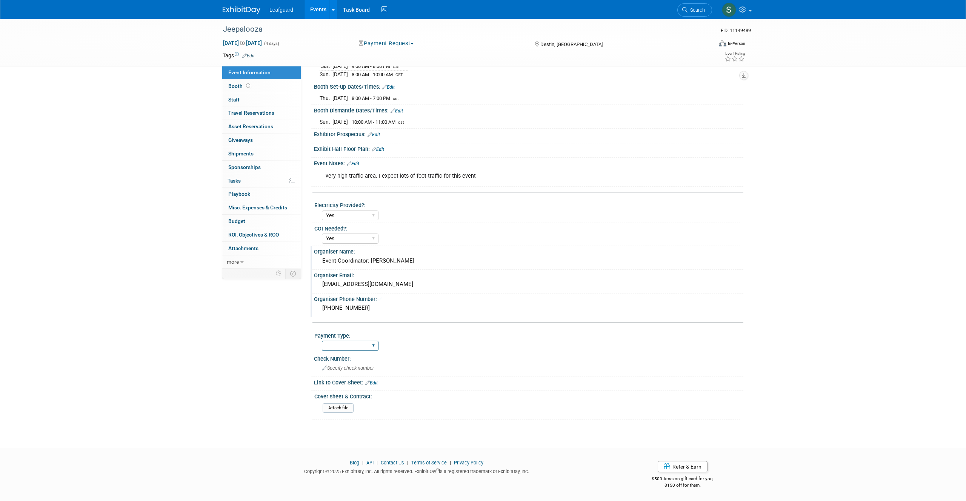
click at [364, 347] on select "Cash/Expense Check Credit Card Free" at bounding box center [350, 346] width 57 height 10
select select "Check"
